Goal: Obtain resource: Obtain resource

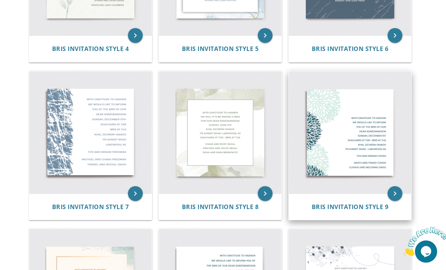
click at [342, 160] on img at bounding box center [350, 132] width 122 height 122
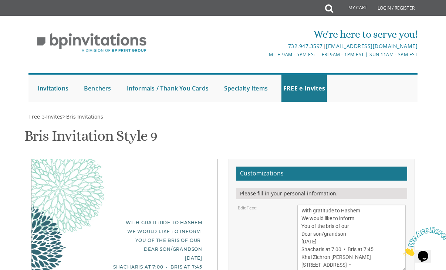
scroll to position [185, 0]
click at [367, 205] on textarea "With gratitude to Hashem We would like to inform You of the bris of our Dear so…" at bounding box center [351, 238] width 108 height 67
drag, startPoint x: 354, startPoint y: 58, endPoint x: 304, endPoint y: 60, distance: 49.6
click at [304, 205] on textarea "With gratitude to Hashem We would like to inform You of the bris of our Dear so…" at bounding box center [351, 238] width 108 height 67
drag, startPoint x: 341, startPoint y: 64, endPoint x: 331, endPoint y: 64, distance: 10.0
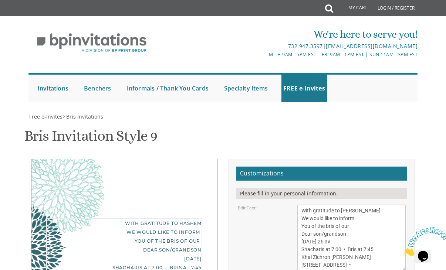
click at [331, 205] on textarea "With gratitude to Hashem We would like to inform You of the bris of our Dear so…" at bounding box center [351, 238] width 108 height 67
click at [365, 205] on textarea "With gratitude to Hashem We would like to inform You of the bris of our Dear so…" at bounding box center [351, 238] width 108 height 67
click at [361, 205] on textarea "With gratitude to Hashem We would like to inform You of the bris of our Dear so…" at bounding box center [351, 238] width 108 height 67
drag, startPoint x: 349, startPoint y: 72, endPoint x: 313, endPoint y: 74, distance: 36.3
click at [313, 205] on textarea "With gratitude to Hashem We would like to inform You of the bris of our Dear so…" at bounding box center [351, 238] width 108 height 67
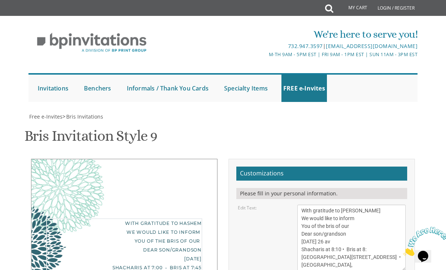
drag, startPoint x: 340, startPoint y: 80, endPoint x: 301, endPoint y: 86, distance: 38.6
click at [301, 205] on textarea "With gratitude to Hashem We would like to inform You of the bris of our Dear so…" at bounding box center [351, 238] width 108 height 67
drag, startPoint x: 362, startPoint y: 81, endPoint x: 339, endPoint y: 82, distance: 23.0
click at [339, 205] on textarea "With gratitude to Hashem We would like to inform You of the bris of our Dear so…" at bounding box center [351, 238] width 108 height 67
type textarea "With gratitude to [PERSON_NAME] We would like to inform You of the bris of our …"
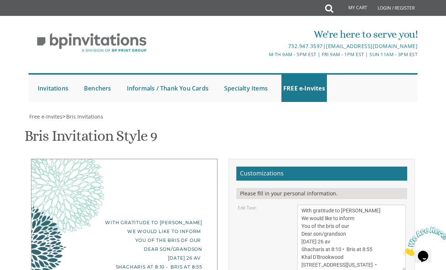
drag, startPoint x: 356, startPoint y: 102, endPoint x: 301, endPoint y: 105, distance: 54.8
type textarea "[PERSON_NAME] and [PERSON_NAME]"
drag, startPoint x: 358, startPoint y: 121, endPoint x: 342, endPoint y: 121, distance: 16.3
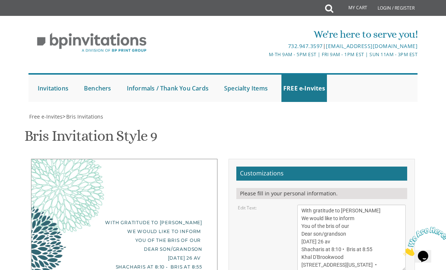
drag, startPoint x: 364, startPoint y: 128, endPoint x: 353, endPoint y: 127, distance: 11.1
drag, startPoint x: 350, startPoint y: 129, endPoint x: 301, endPoint y: 129, distance: 48.5
drag, startPoint x: 339, startPoint y: 119, endPoint x: 301, endPoint y: 121, distance: 38.5
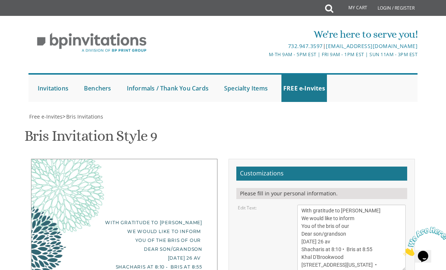
scroll to position [222, 0]
type textarea "[DEMOGRAPHIC_DATA] and [PERSON_NAME] Rabbi And [PERSON_NAME]"
type input "m"
type input "[EMAIL_ADDRESS][DOMAIN_NAME]"
